Goal: Information Seeking & Learning: Learn about a topic

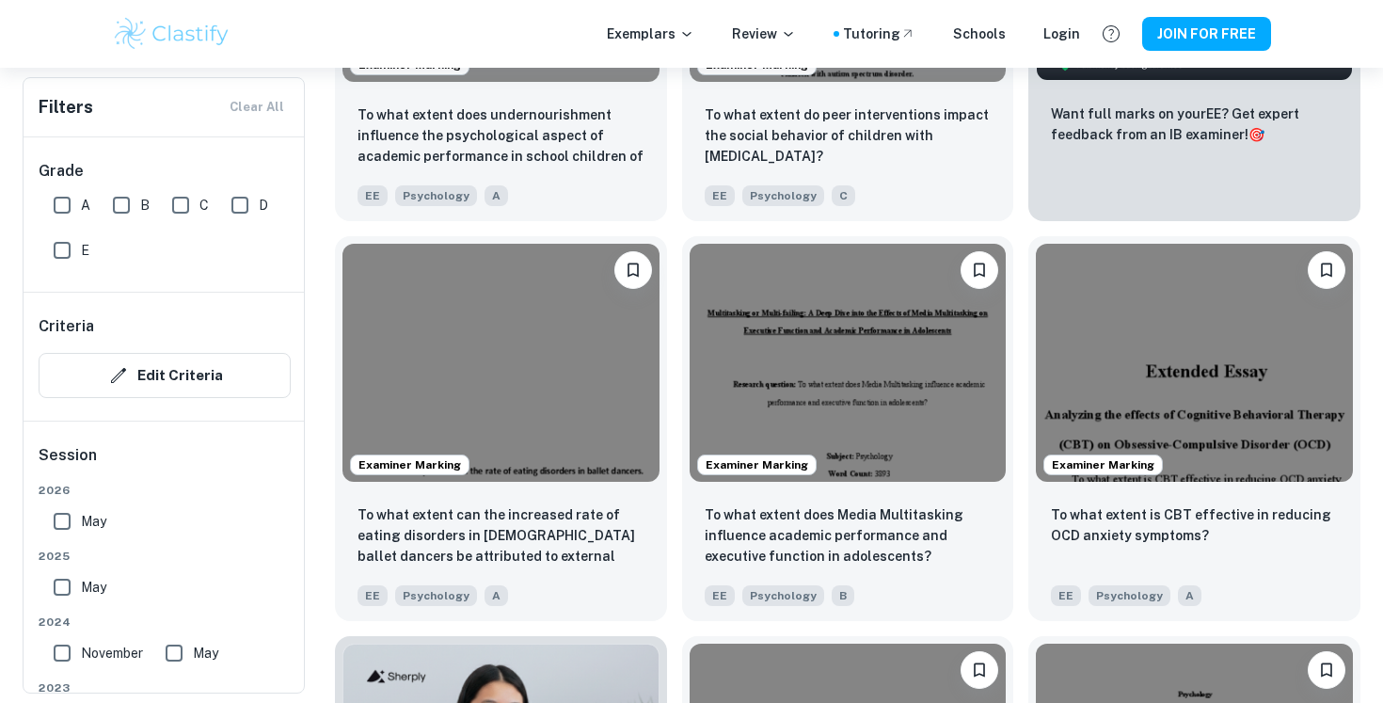
scroll to position [850, 0]
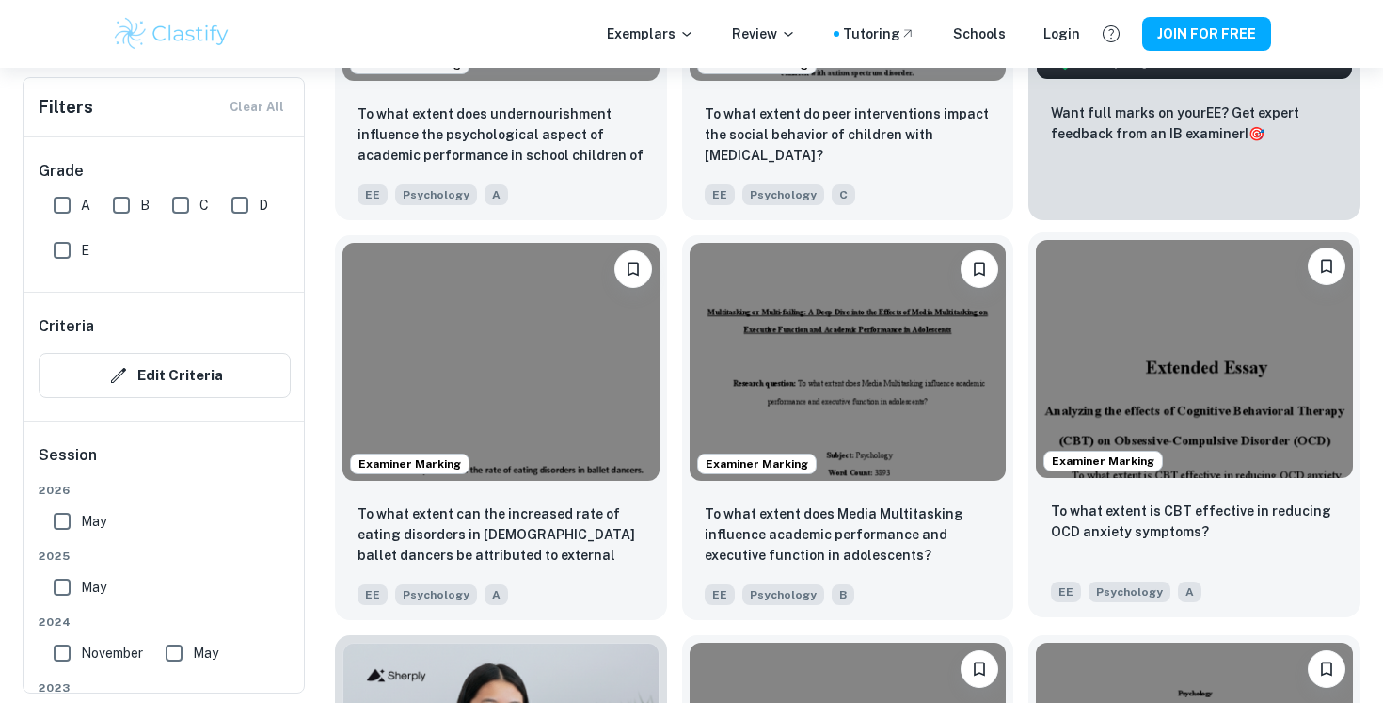
click at [1186, 336] on img at bounding box center [1194, 358] width 317 height 237
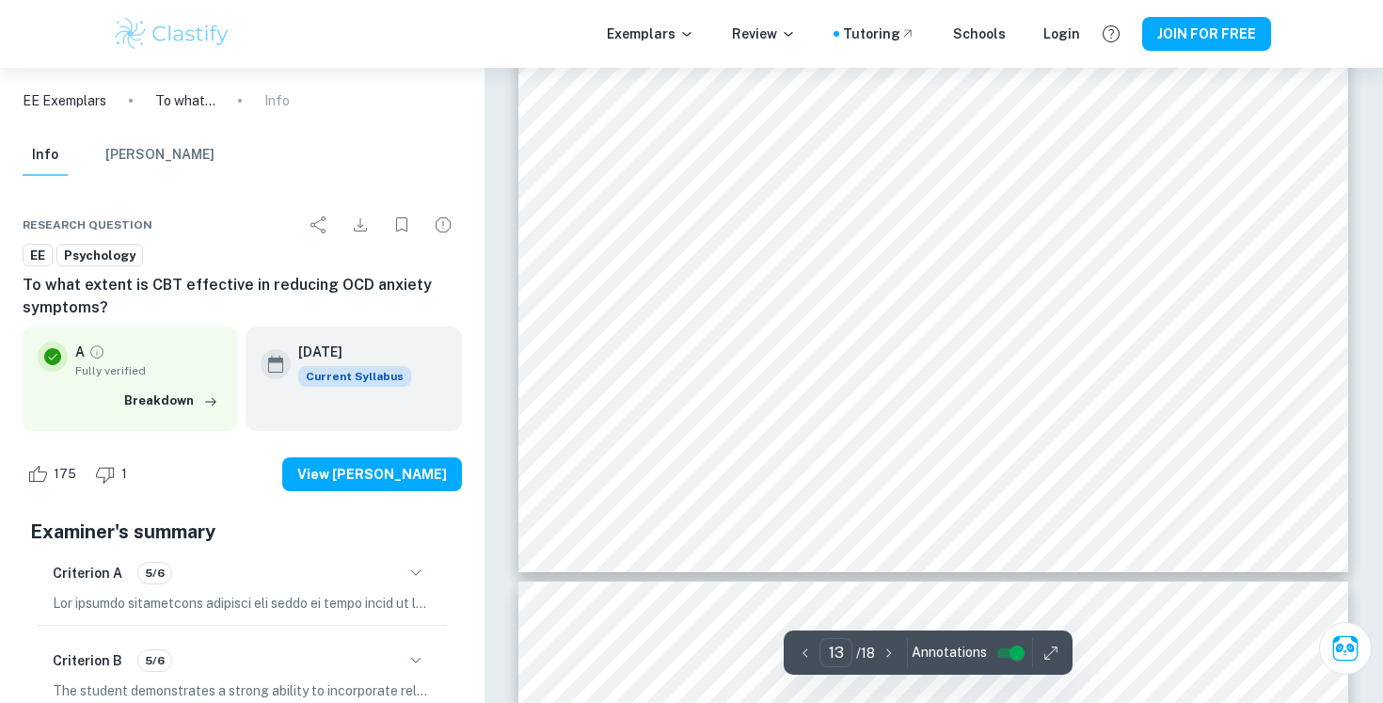
scroll to position [13400, 0]
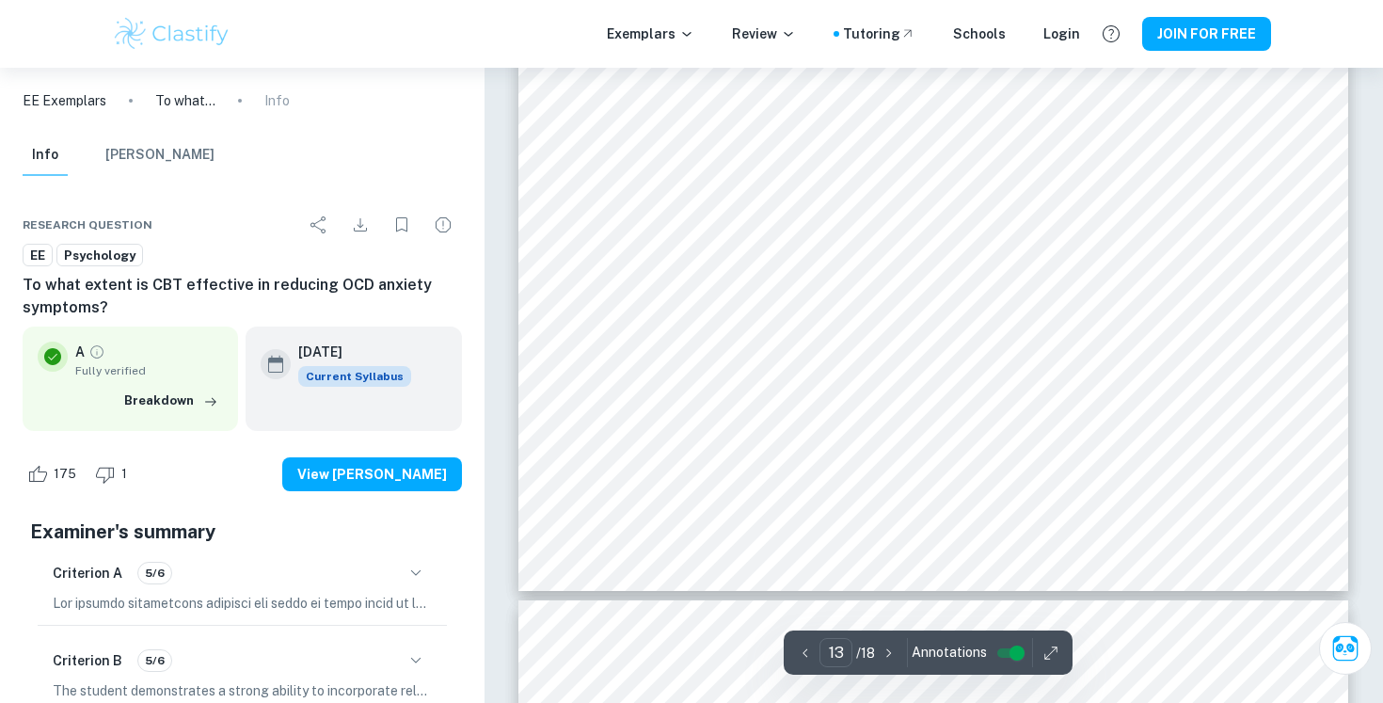
type input "14"
